Goal: Task Accomplishment & Management: Manage account settings

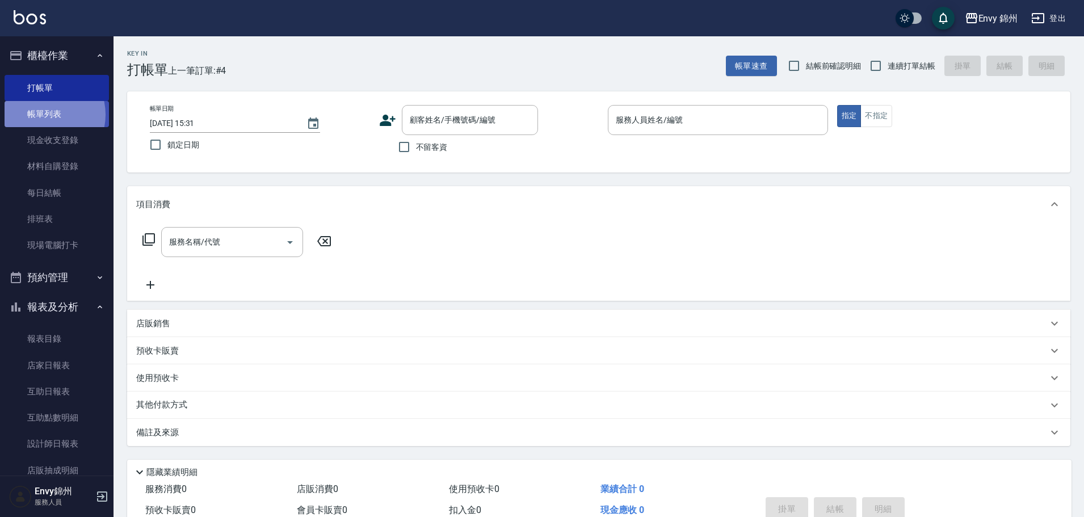
click at [43, 115] on link "帳單列表" at bounding box center [57, 114] width 104 height 26
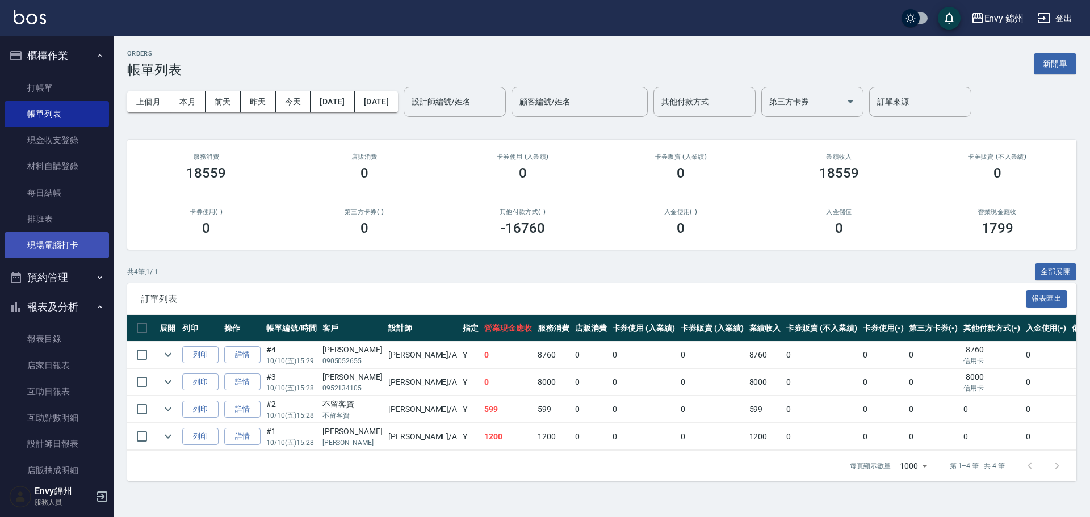
click at [53, 241] on link "現場電腦打卡" at bounding box center [57, 245] width 104 height 26
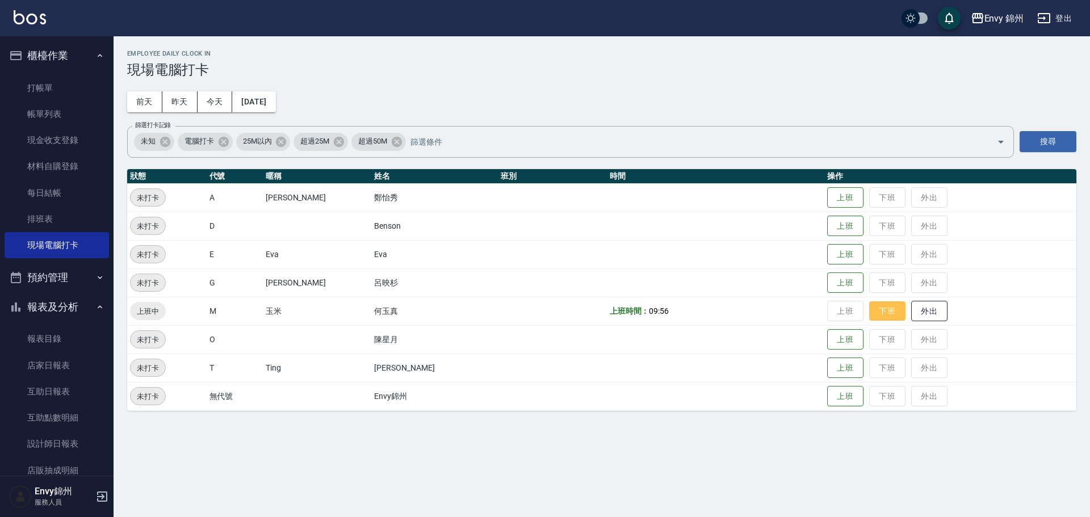
click at [869, 305] on button "下班" at bounding box center [887, 311] width 36 height 20
click at [27, 94] on link "打帳單" at bounding box center [57, 88] width 104 height 26
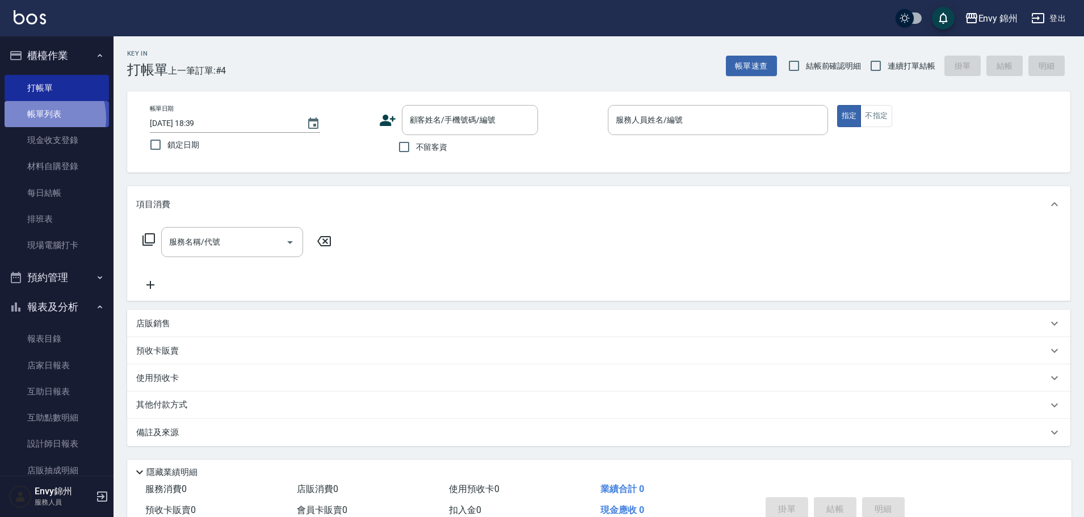
click at [35, 118] on link "帳單列表" at bounding box center [57, 114] width 104 height 26
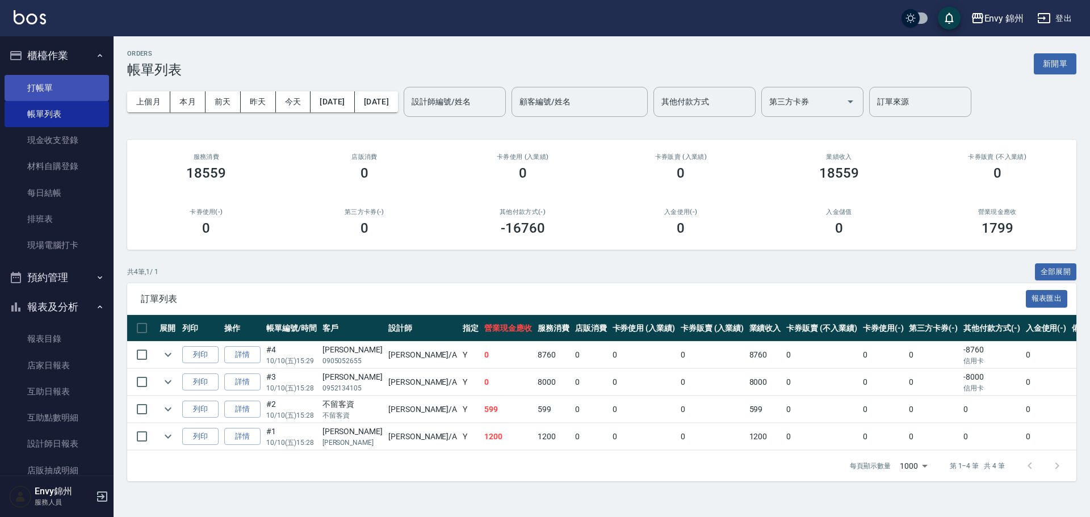
click at [68, 92] on link "打帳單" at bounding box center [57, 88] width 104 height 26
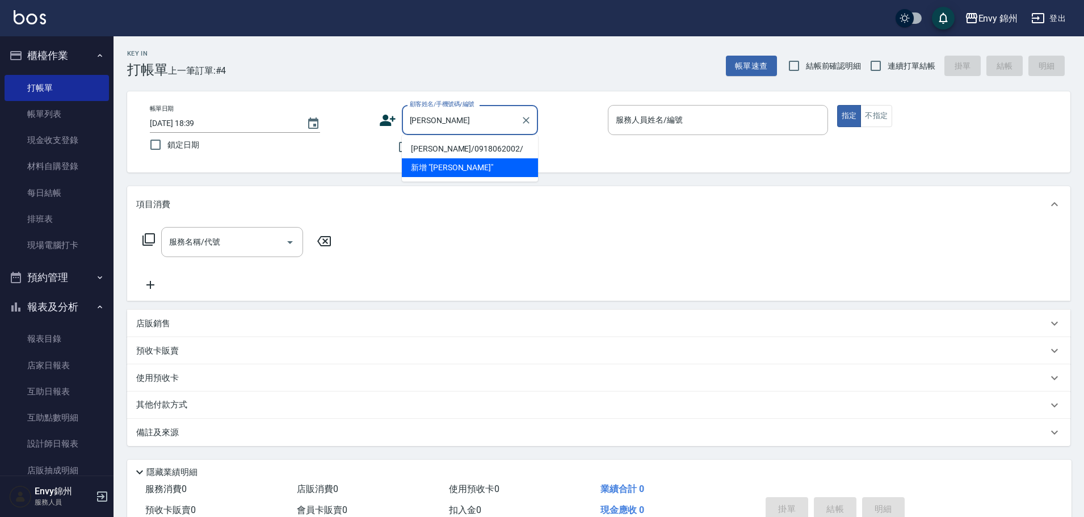
click at [462, 150] on li "王昱雯/0918062002/" at bounding box center [470, 149] width 136 height 19
type input "王昱雯/0918062002/"
type input "Annie-A"
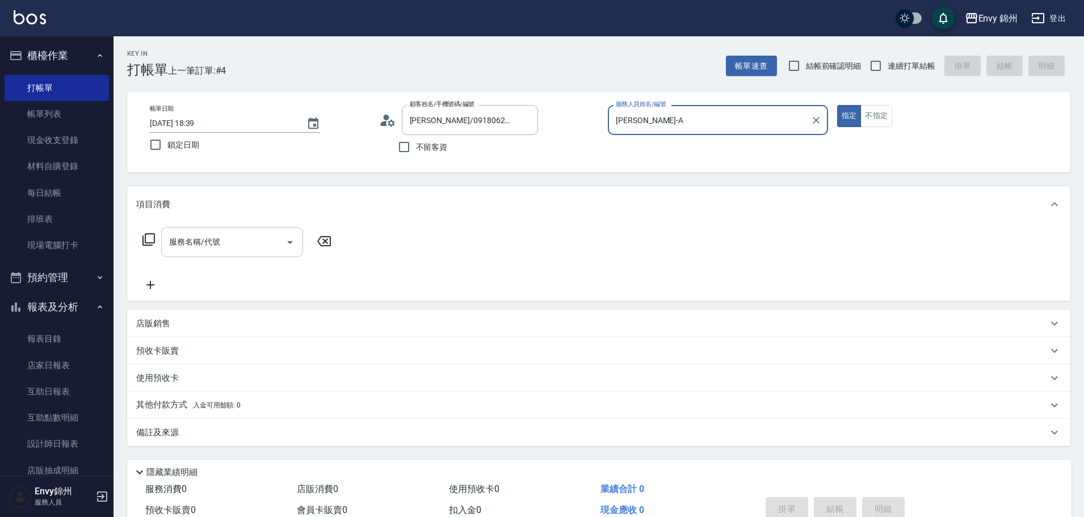
click at [254, 234] on input "服務名稱/代號" at bounding box center [223, 242] width 115 height 20
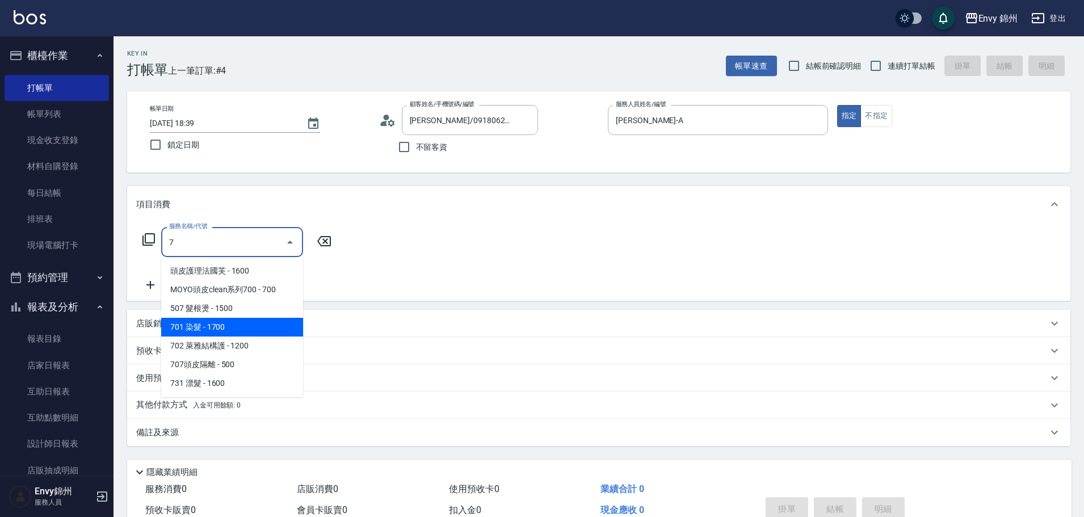
click at [204, 325] on span "701 染髮 - 1700" at bounding box center [232, 327] width 142 height 19
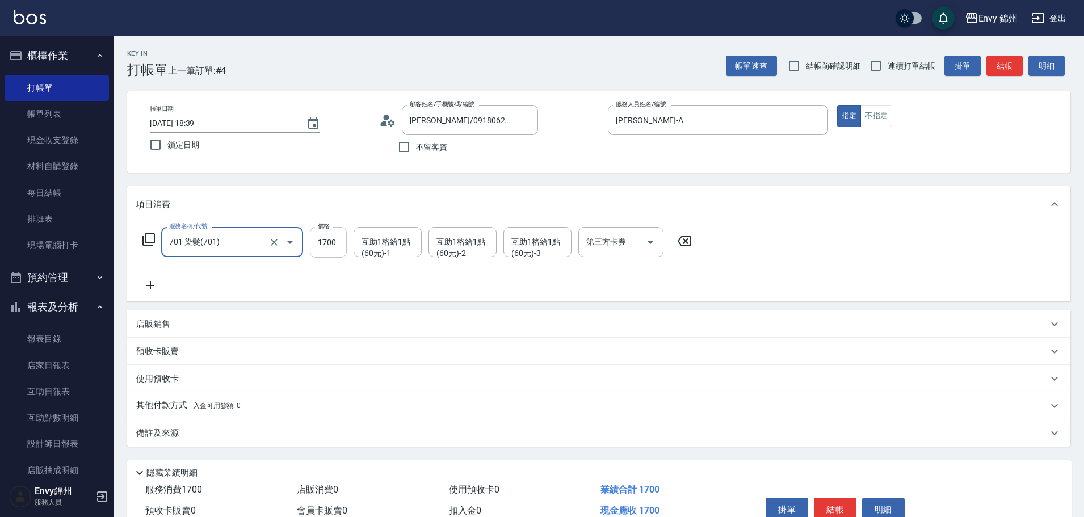
type input "701 染髮(701)"
click at [344, 244] on input "1700" at bounding box center [328, 242] width 37 height 31
type input "3340"
click at [389, 242] on div "互助1格給1點(60元)-1 互助1格給1點(60元)-1" at bounding box center [388, 242] width 68 height 30
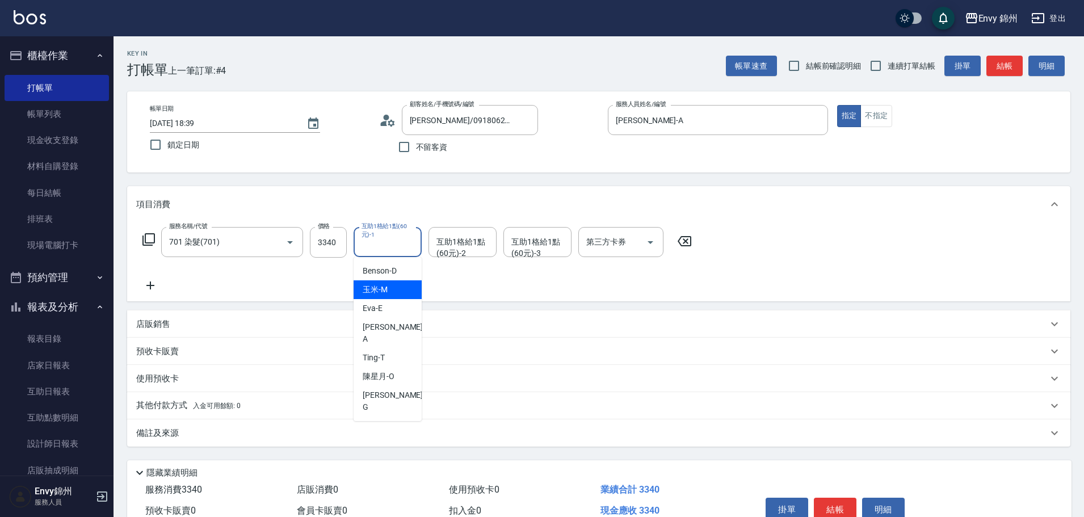
click at [377, 289] on span "玉米 -M" at bounding box center [375, 290] width 25 height 12
type input "玉米-M"
click at [252, 423] on div "備註及來源" at bounding box center [598, 432] width 943 height 27
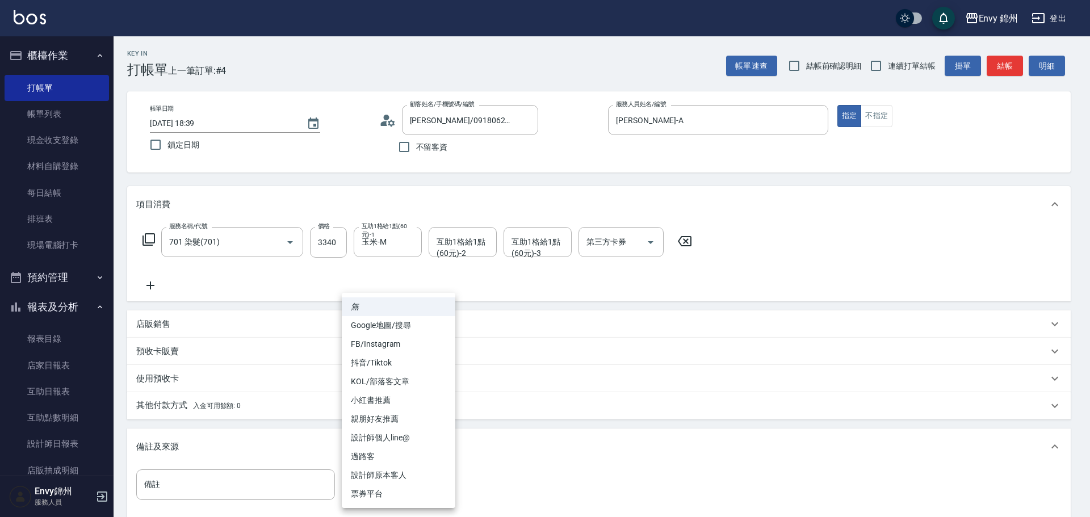
click at [414, 483] on body "Envy 錦州 登出 櫃檯作業 打帳單 帳單列表 現金收支登錄 材料自購登錄 每日結帳 排班表 現場電腦打卡 預約管理 預約管理 單日預約紀錄 單週預約紀錄 …" at bounding box center [545, 323] width 1090 height 646
click at [417, 481] on li "設計師原本客人" at bounding box center [398, 475] width 113 height 19
type input "設計師原本客人"
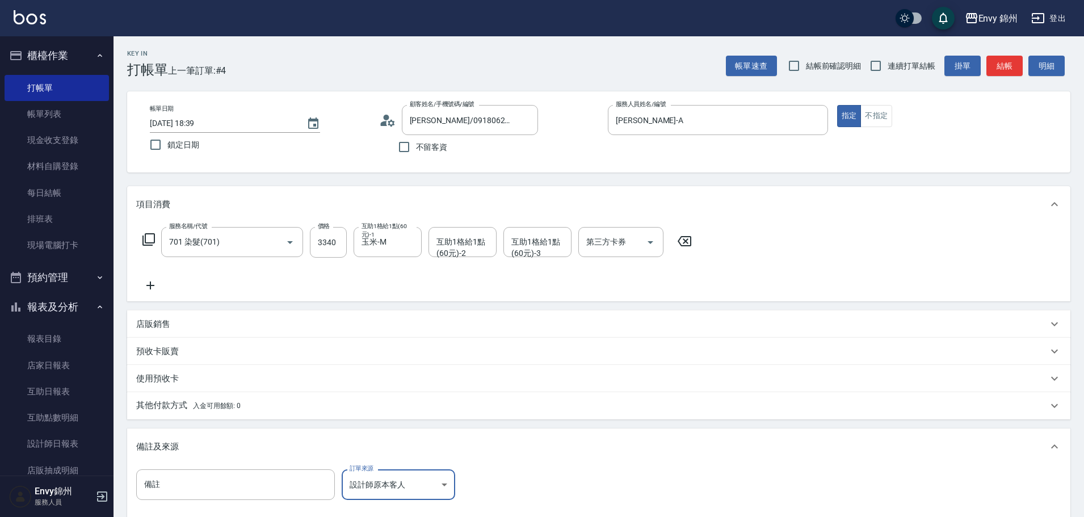
scroll to position [134, 0]
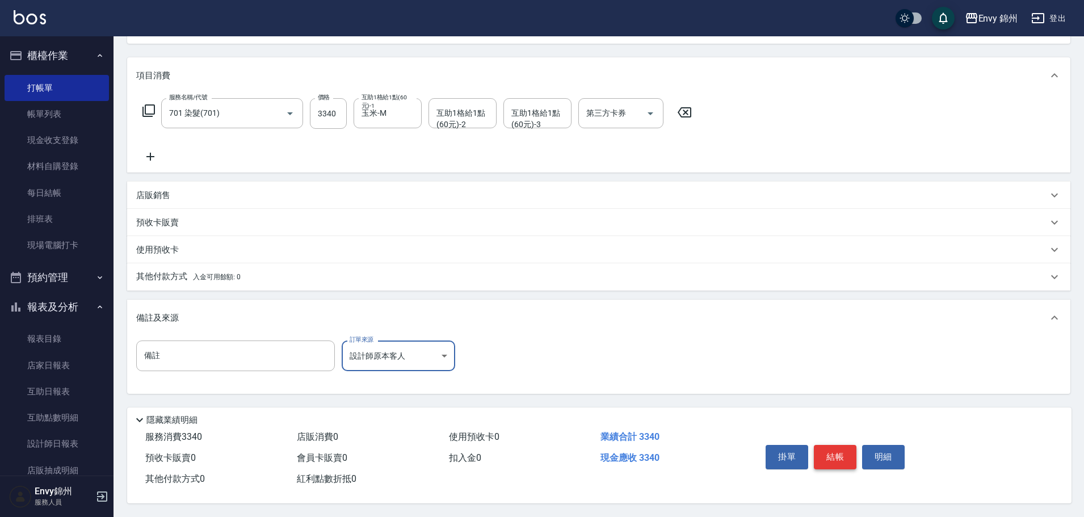
click at [839, 450] on button "結帳" at bounding box center [835, 457] width 43 height 24
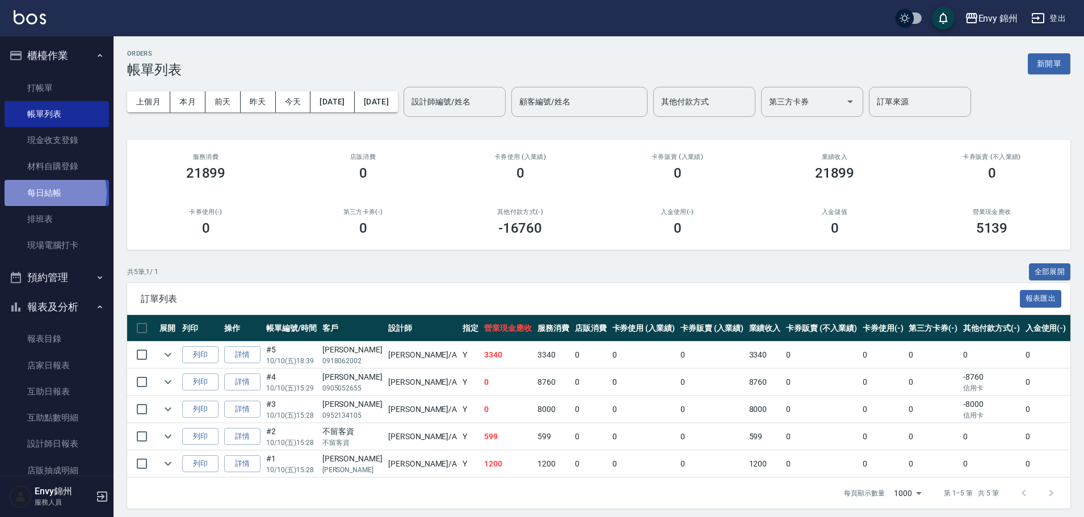
click at [54, 193] on link "每日結帳" at bounding box center [57, 193] width 104 height 26
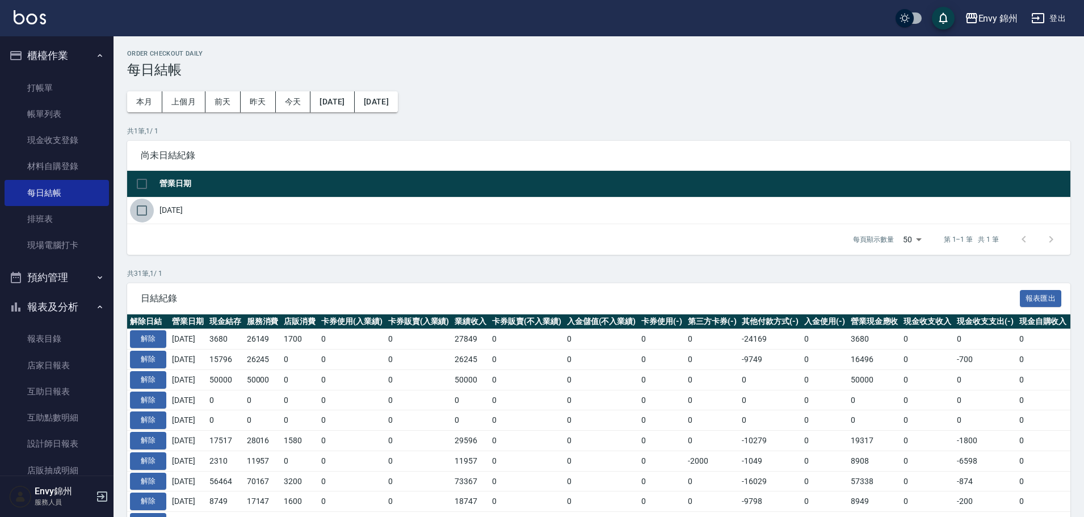
click at [134, 218] on input "checkbox" at bounding box center [142, 211] width 24 height 24
checkbox input "true"
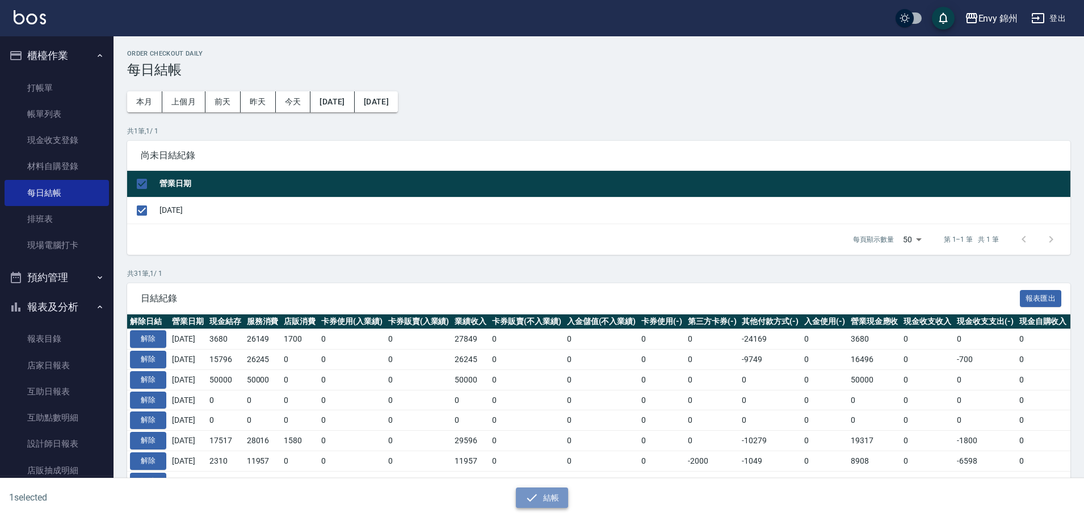
click at [540, 492] on button "結帳" at bounding box center [542, 497] width 53 height 21
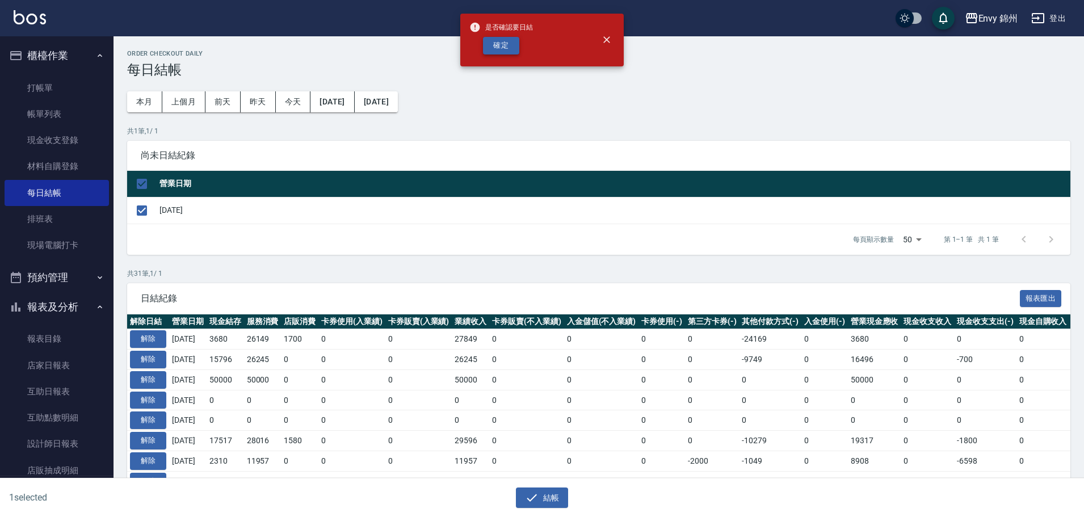
click at [508, 45] on button "確定" at bounding box center [501, 46] width 36 height 18
checkbox input "false"
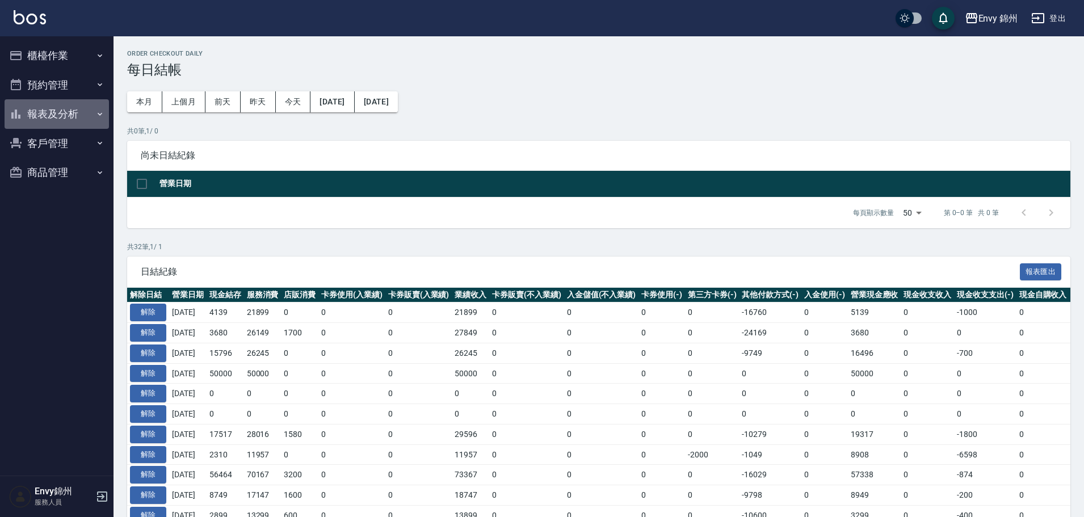
click at [49, 112] on button "報表及分析" at bounding box center [57, 114] width 104 height 30
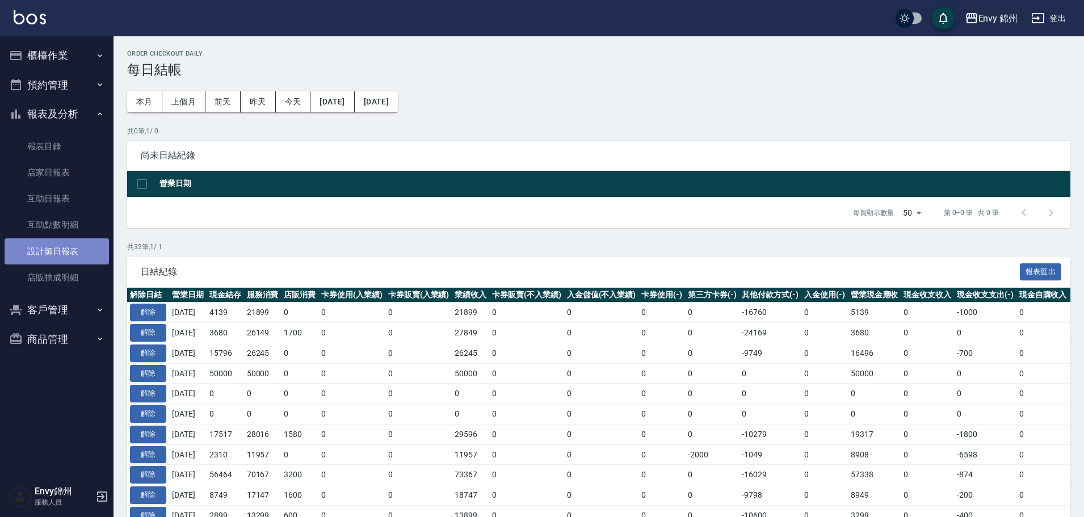
click at [53, 255] on link "設計師日報表" at bounding box center [57, 251] width 104 height 26
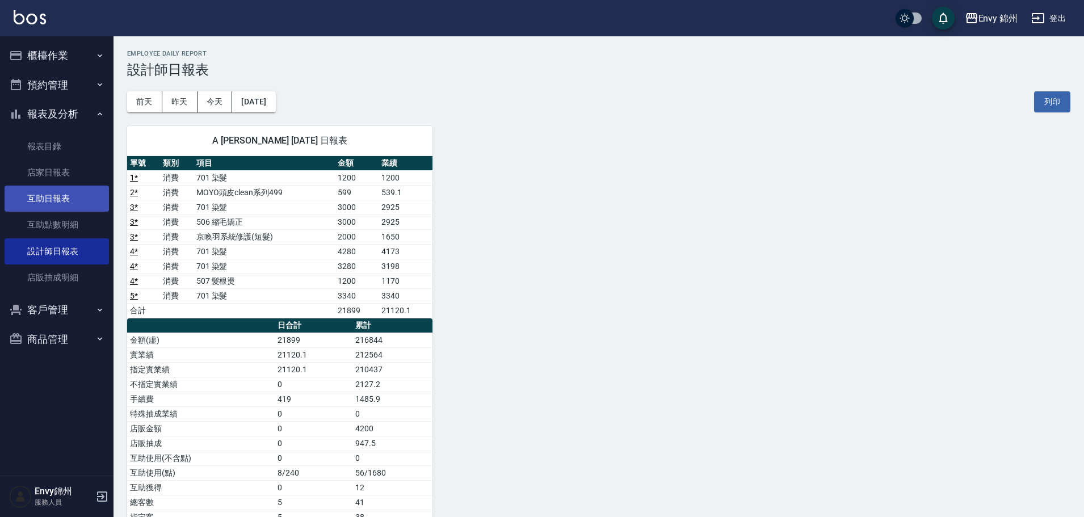
click at [43, 205] on link "互助日報表" at bounding box center [57, 199] width 104 height 26
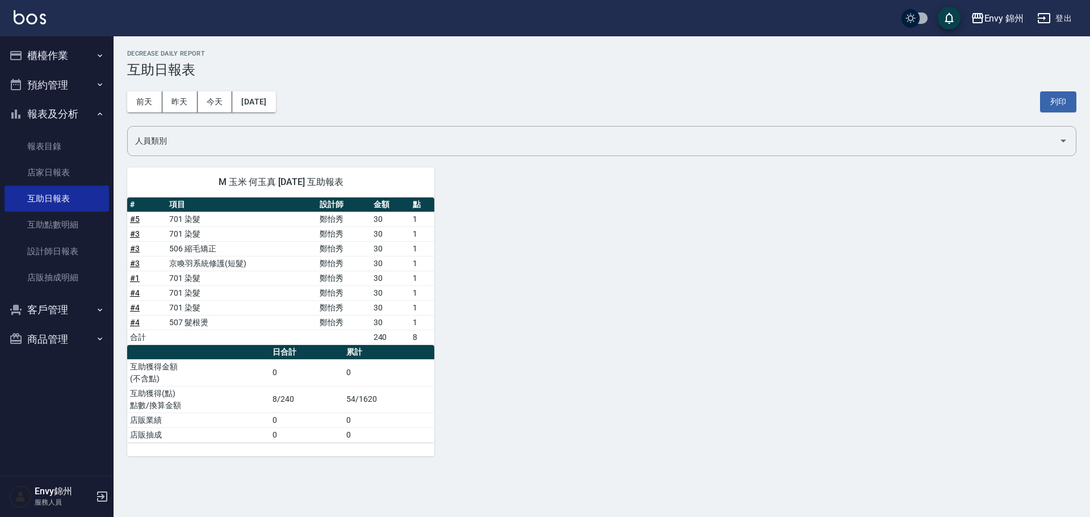
click at [1058, 18] on button "登出" at bounding box center [1054, 18] width 44 height 21
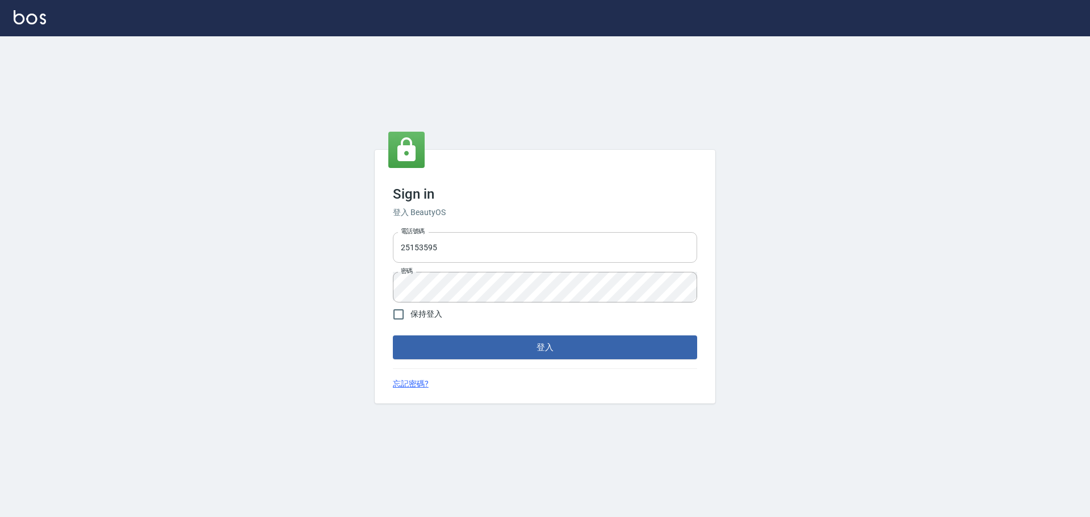
click at [533, 242] on input "25153595" at bounding box center [545, 247] width 304 height 31
type input "9990001234567"
click at [558, 352] on button "登入" at bounding box center [545, 347] width 304 height 24
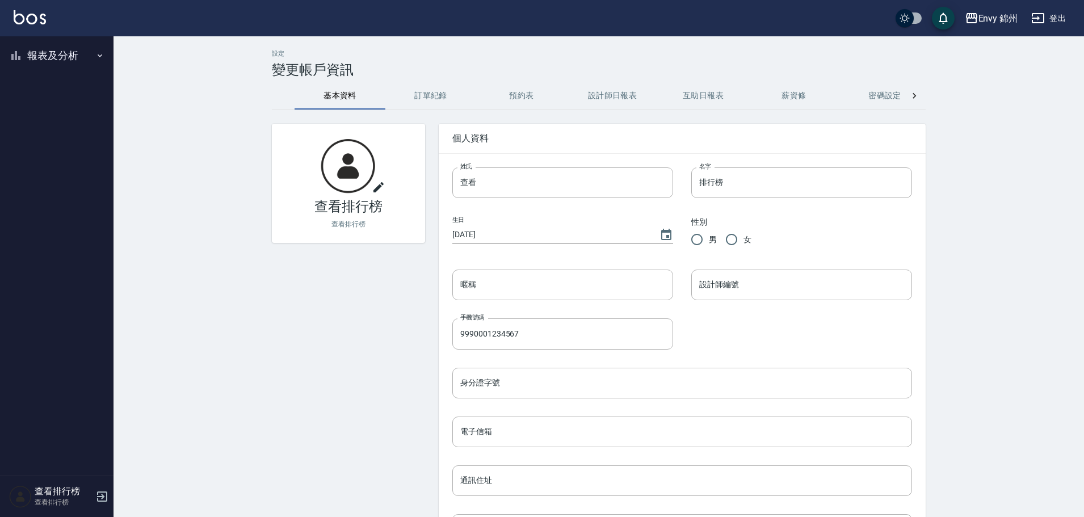
click at [40, 61] on button "報表及分析" at bounding box center [57, 56] width 104 height 30
click at [68, 116] on link "店家排行榜" at bounding box center [57, 114] width 104 height 26
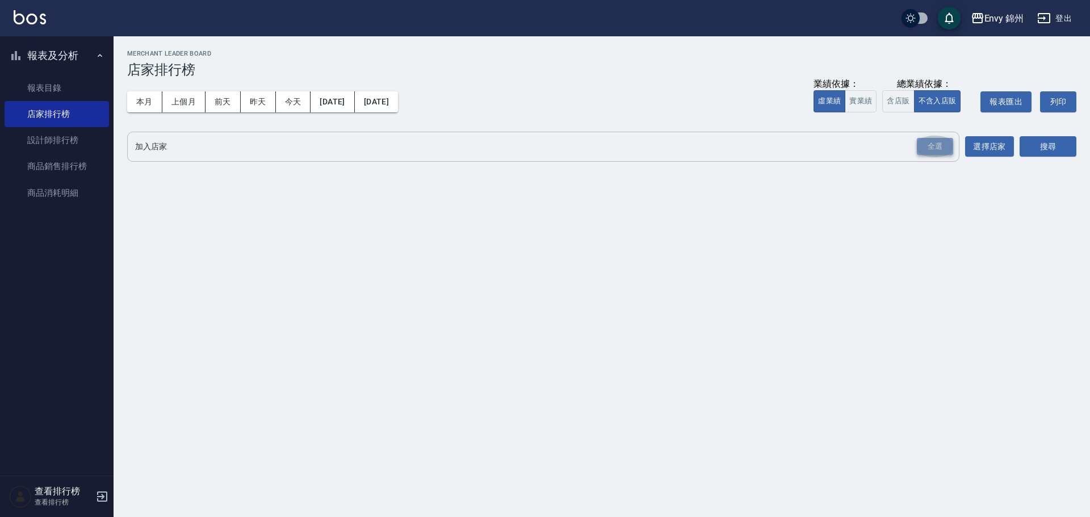
click at [923, 155] on div "全選" at bounding box center [934, 147] width 36 height 18
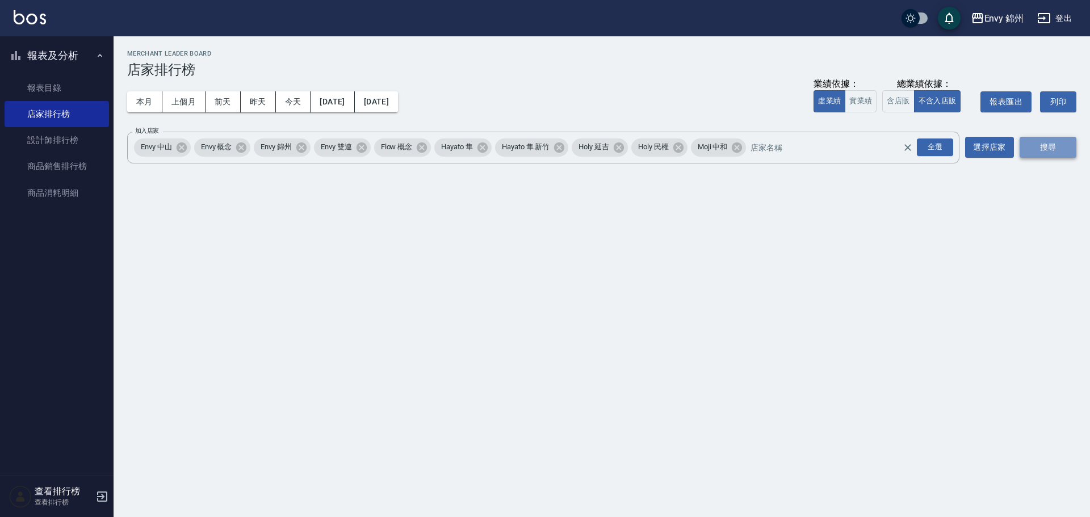
click at [1062, 150] on button "搜尋" at bounding box center [1047, 147] width 57 height 21
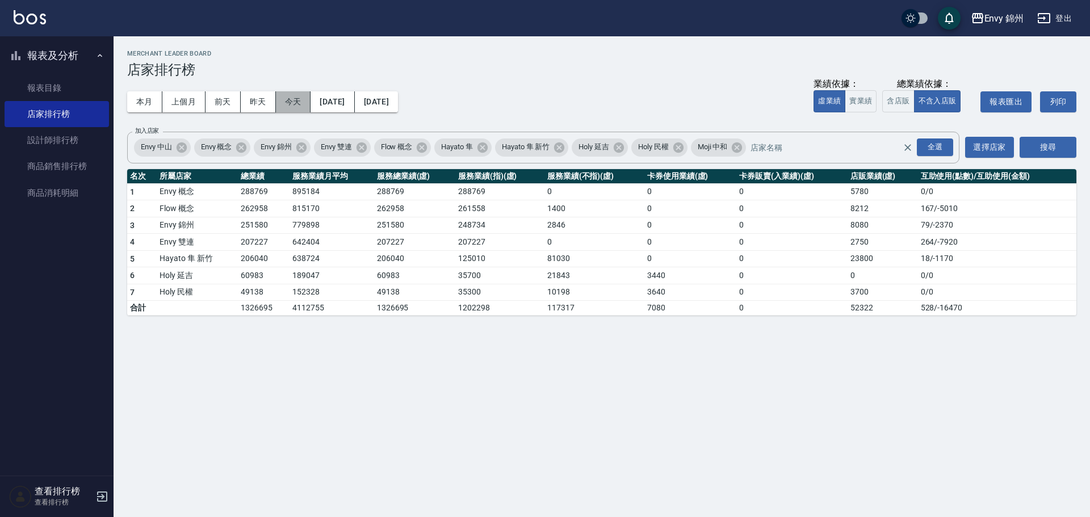
click at [296, 103] on button "今天" at bounding box center [293, 101] width 35 height 21
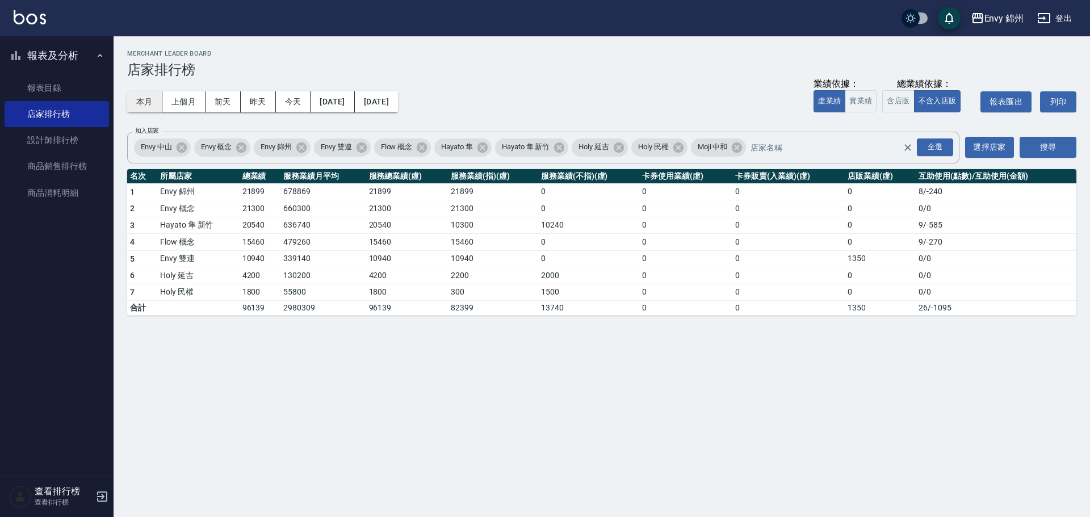
click at [146, 100] on button "本月" at bounding box center [144, 101] width 35 height 21
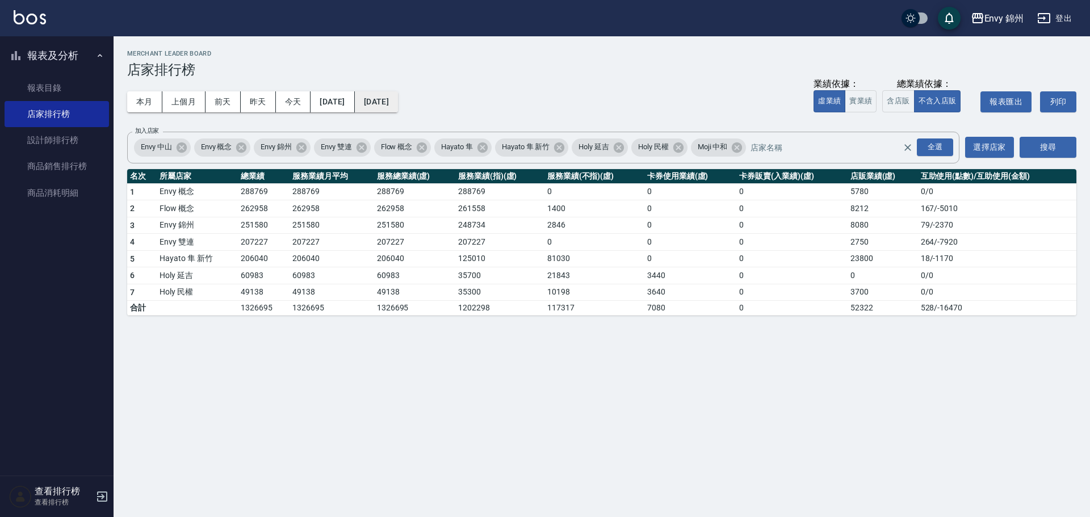
click at [394, 100] on button "2025/10/31" at bounding box center [376, 101] width 43 height 21
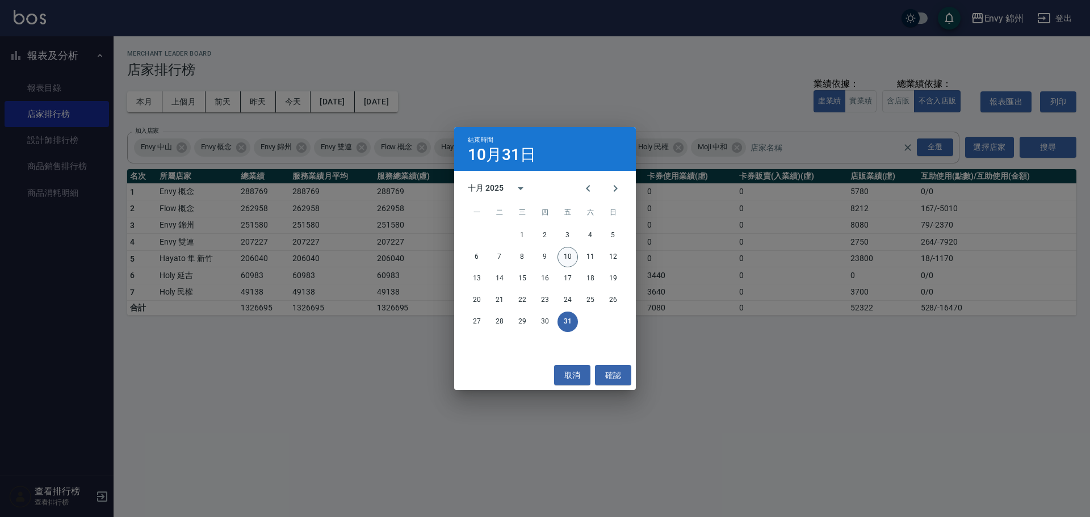
click at [564, 256] on button "10" at bounding box center [567, 257] width 20 height 20
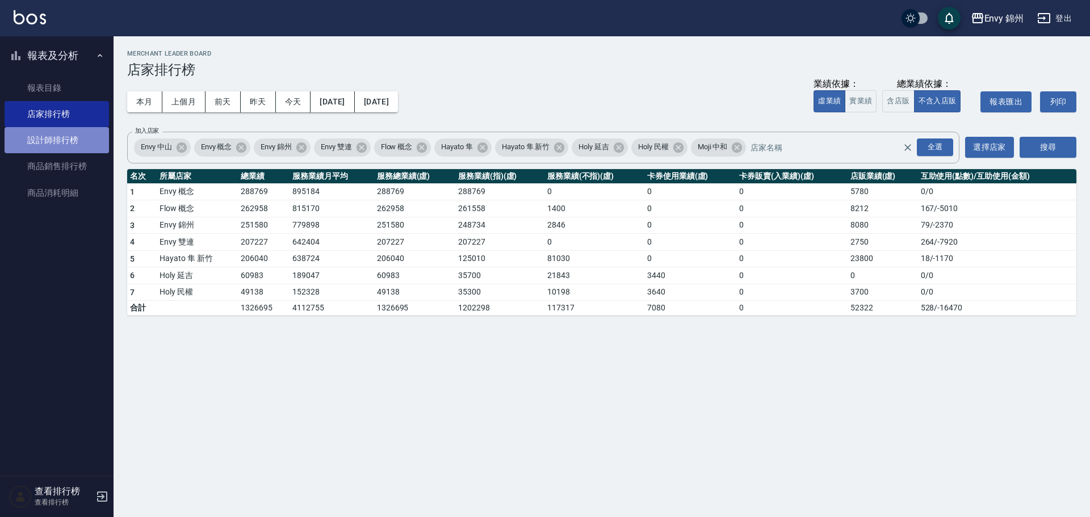
click at [72, 145] on link "設計師排行榜" at bounding box center [57, 140] width 104 height 26
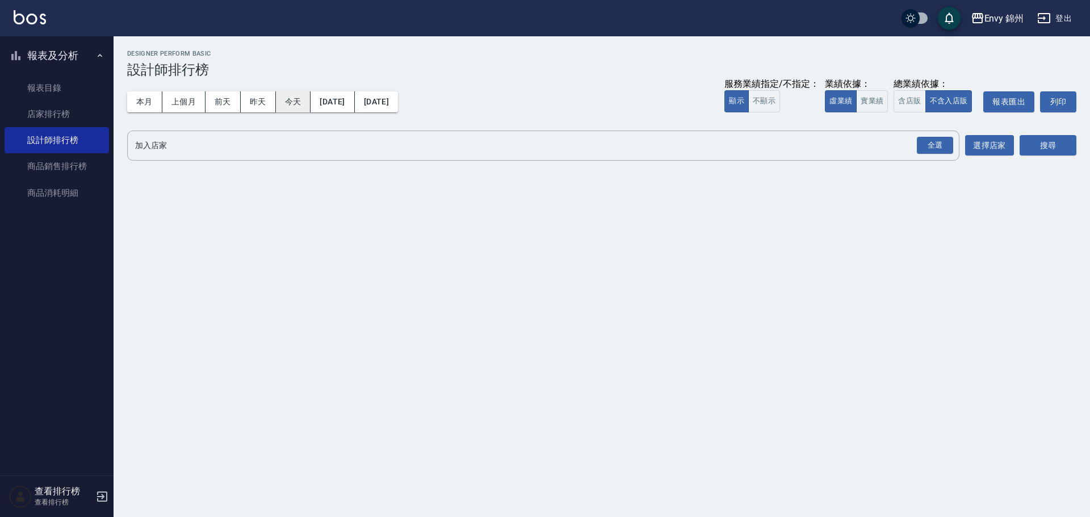
click at [300, 98] on button "今天" at bounding box center [293, 101] width 35 height 21
click at [926, 148] on div "全選" at bounding box center [934, 146] width 36 height 18
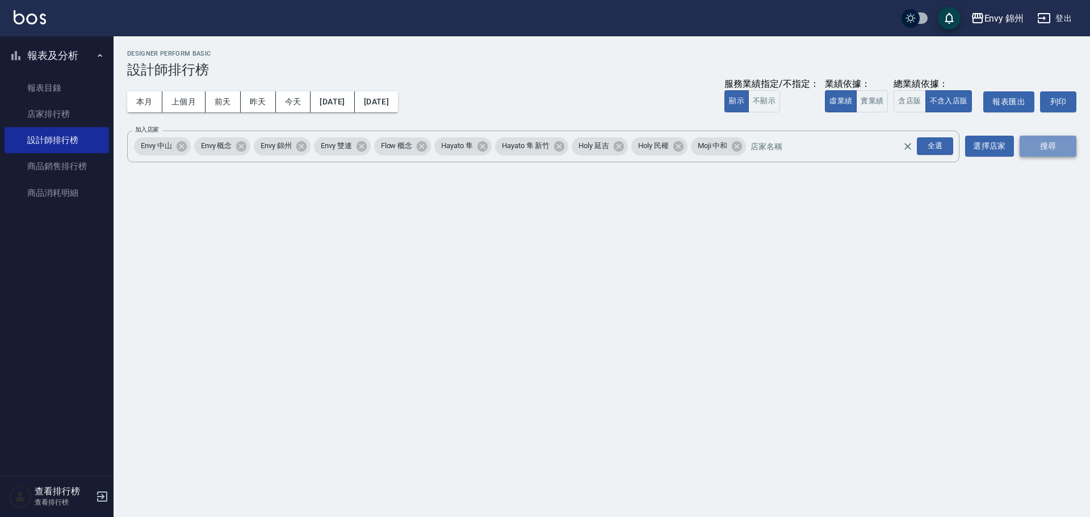
click at [1059, 152] on button "搜尋" at bounding box center [1047, 146] width 57 height 21
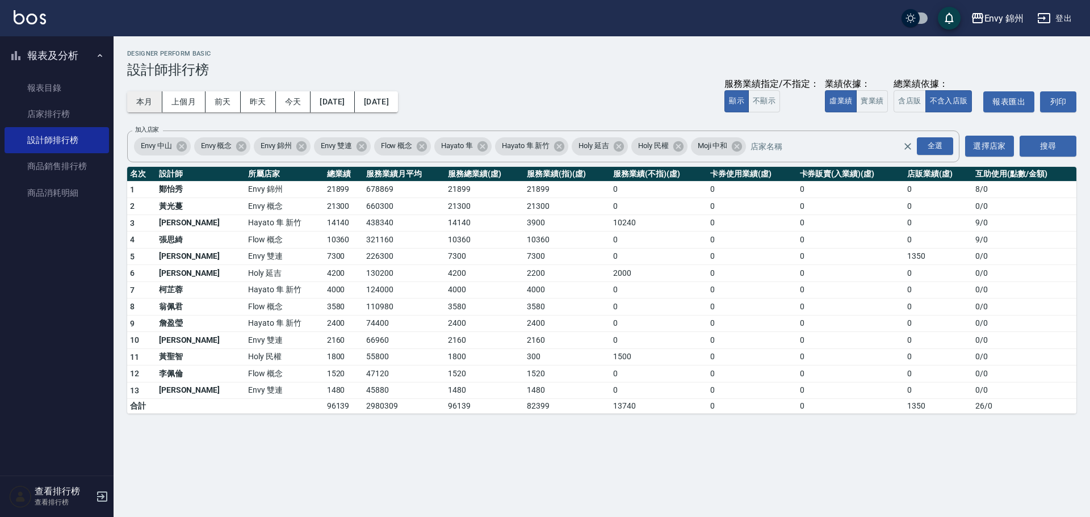
click at [146, 104] on button "本月" at bounding box center [144, 101] width 35 height 21
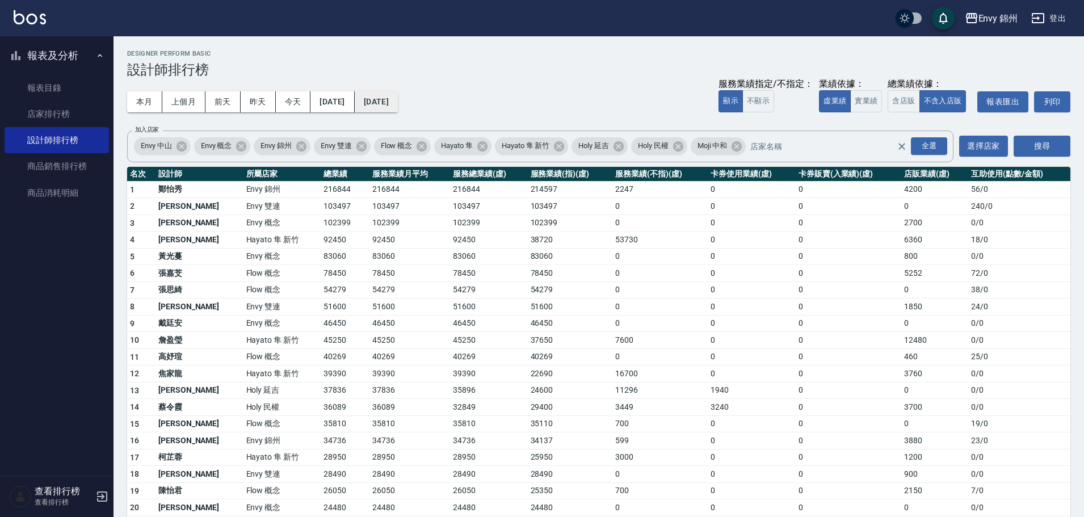
click at [398, 103] on button "2025/10/31" at bounding box center [376, 101] width 43 height 21
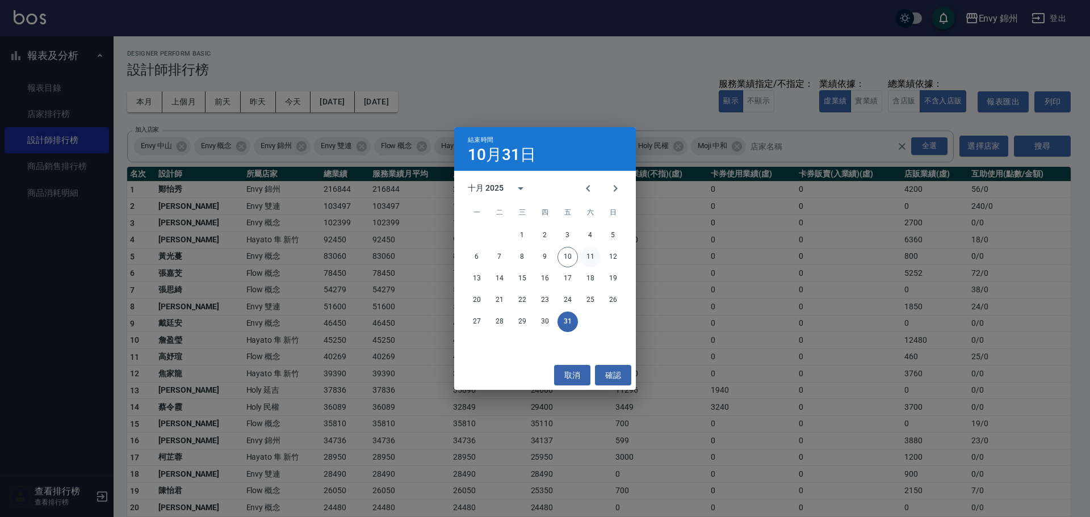
click at [582, 255] on button "11" at bounding box center [590, 257] width 20 height 20
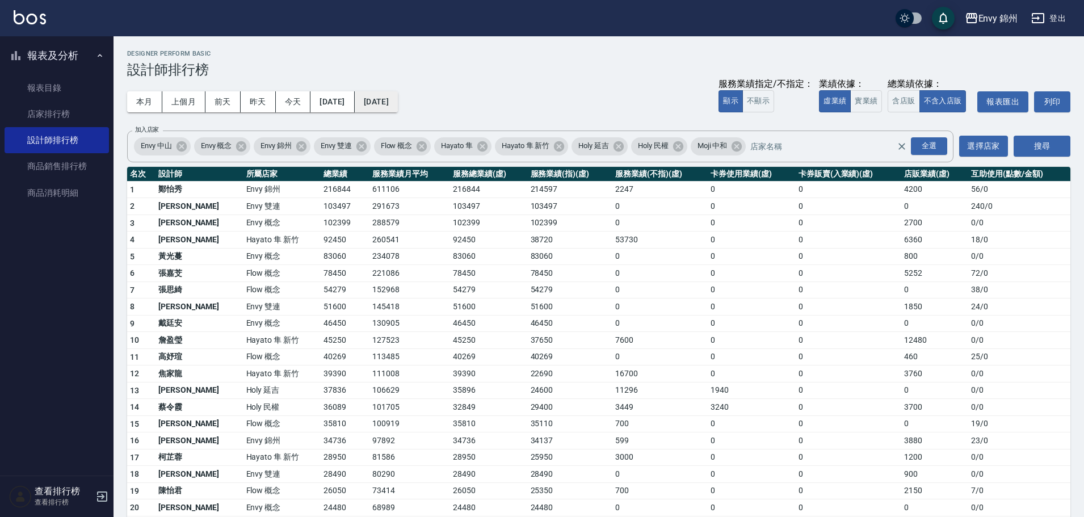
click at [398, 98] on button "2025/10/11" at bounding box center [376, 101] width 43 height 21
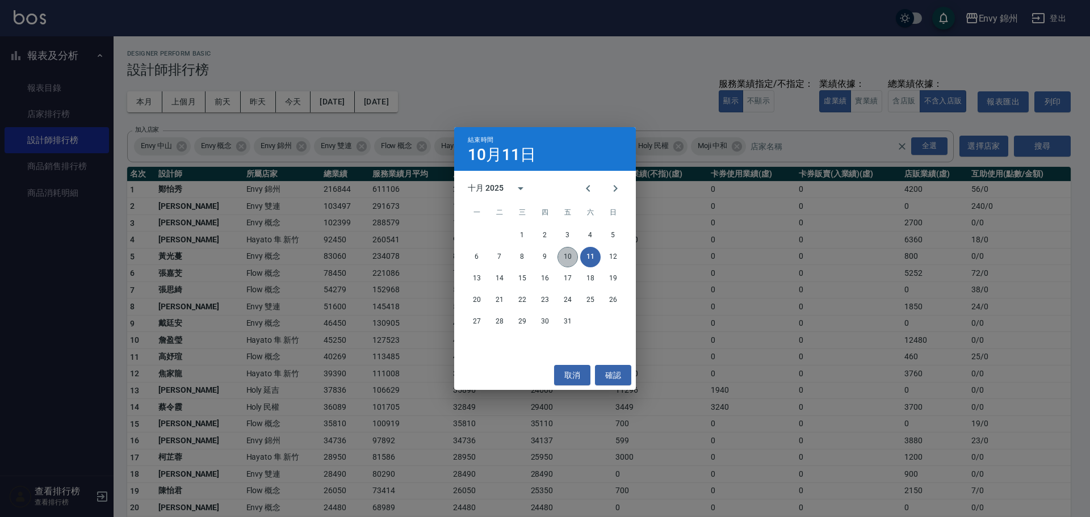
click at [569, 259] on button "10" at bounding box center [567, 257] width 20 height 20
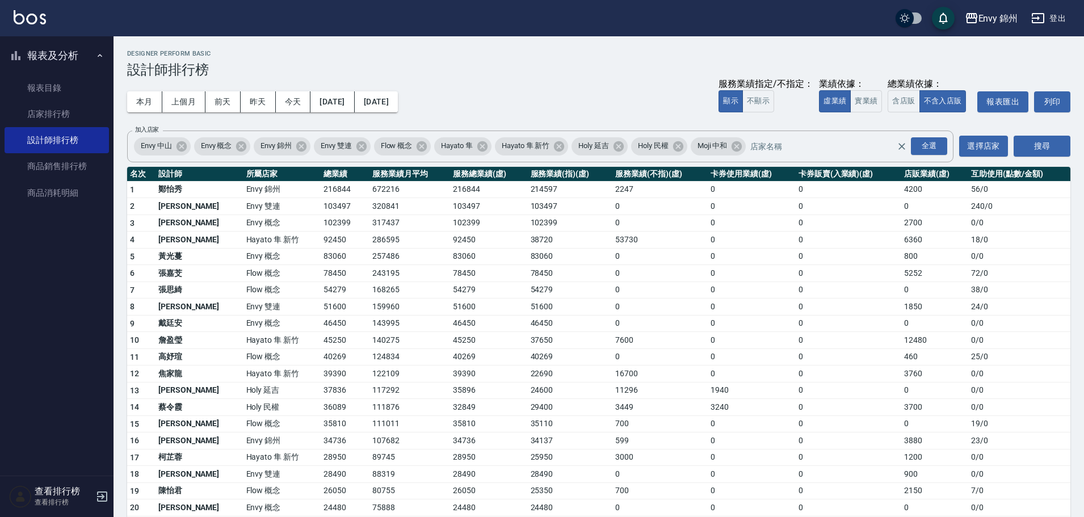
click at [1058, 19] on button "登出" at bounding box center [1049, 18] width 44 height 21
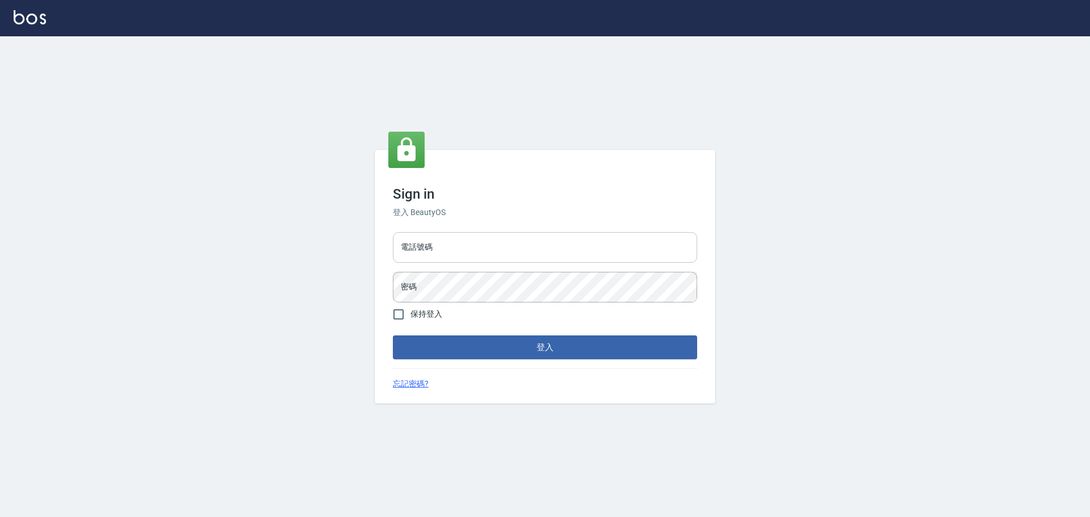
type input "9990001234567"
